Goal: Browse casually

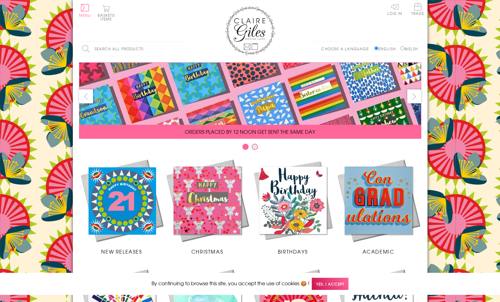
scroll to position [234, 0]
